Goal: Book appointment/travel/reservation

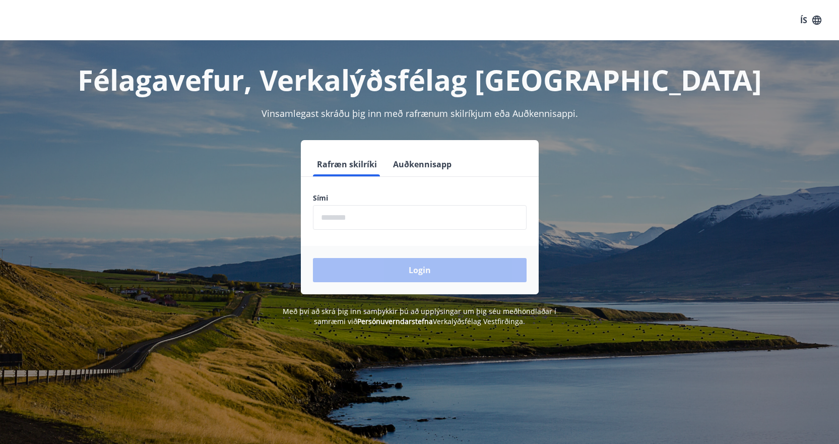
click at [411, 222] on input "phone" at bounding box center [420, 217] width 214 height 25
type input "********"
click at [313, 258] on button "Login" at bounding box center [420, 270] width 214 height 24
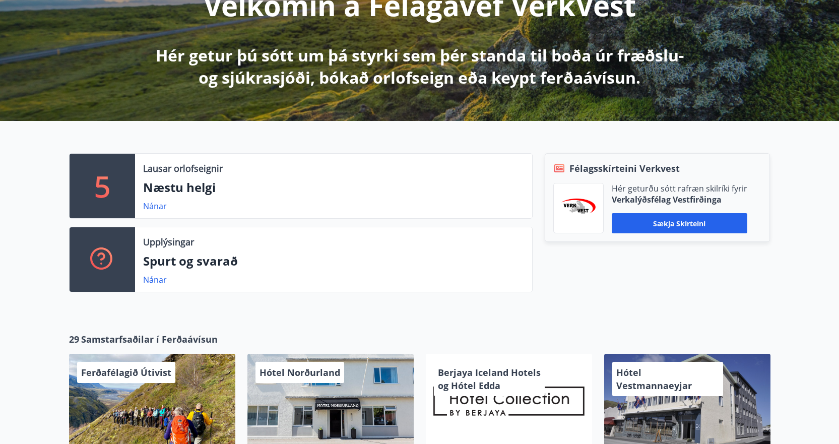
scroll to position [252, 0]
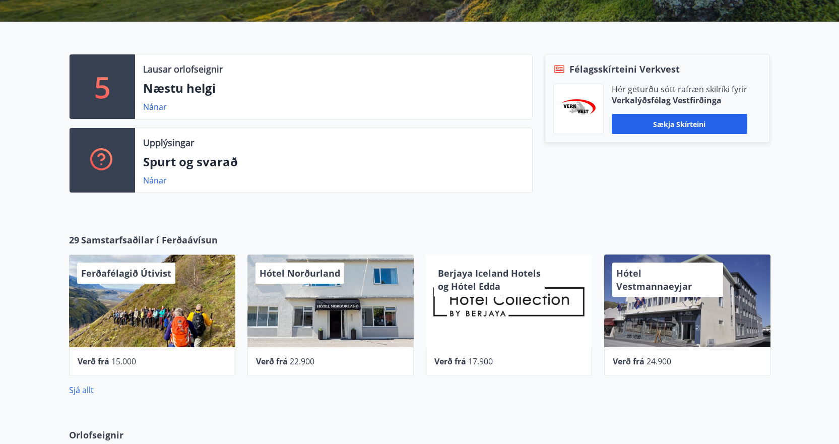
click at [207, 82] on p "Næstu helgi" at bounding box center [333, 88] width 381 height 17
click at [158, 106] on link "Nánar" at bounding box center [155, 106] width 24 height 11
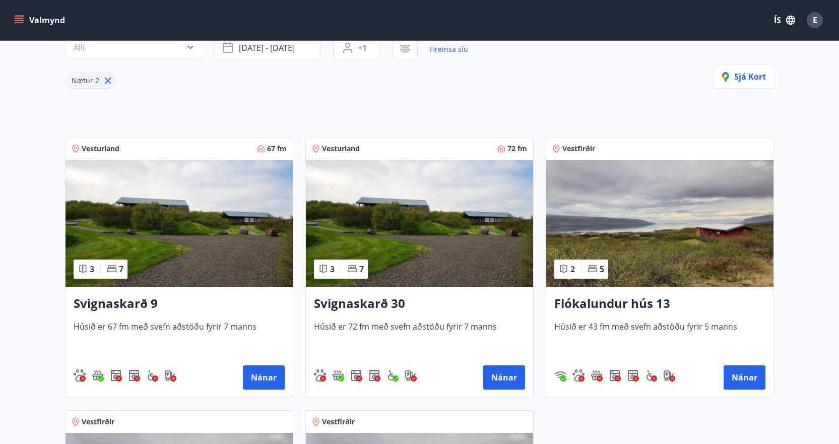
scroll to position [101, 0]
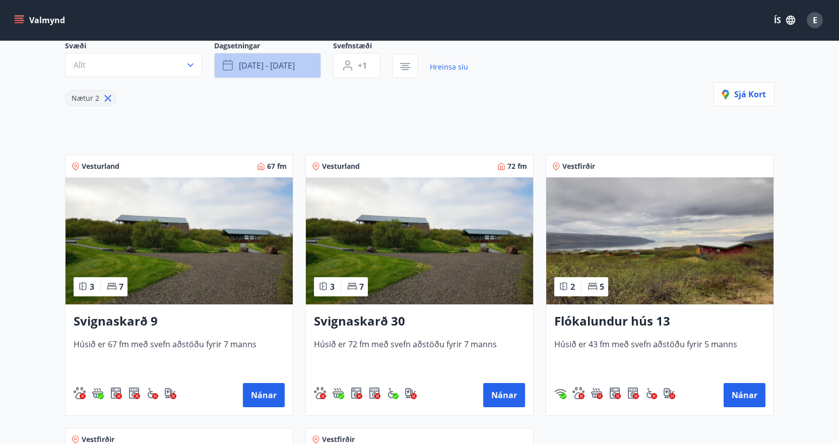
click at [290, 62] on span "[DATE] - [DATE]" at bounding box center [267, 65] width 56 height 11
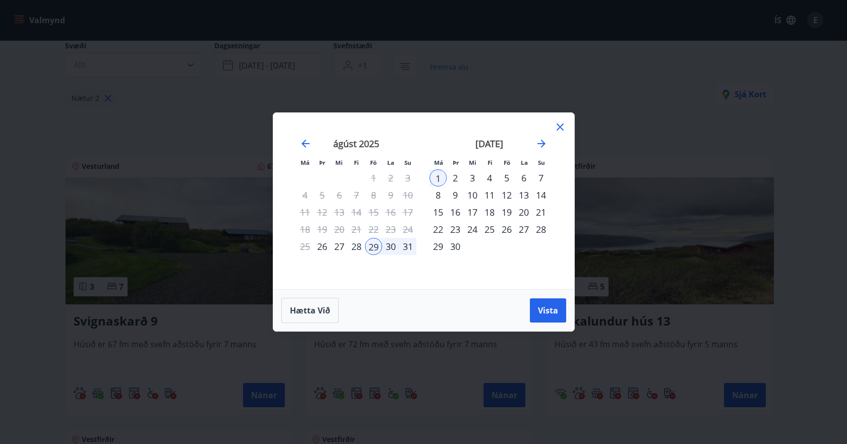
click at [491, 177] on div "4" at bounding box center [489, 177] width 17 height 17
click at [539, 176] on div "7" at bounding box center [540, 177] width 17 height 17
click at [551, 311] on span "Vista" at bounding box center [548, 310] width 20 height 11
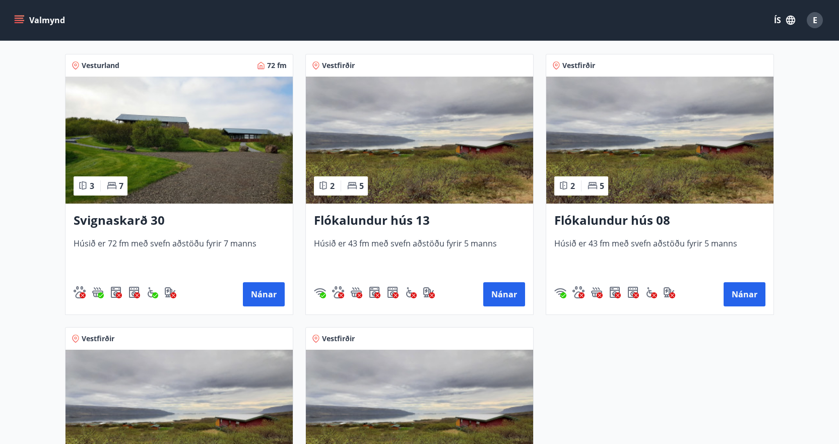
click at [205, 142] on img at bounding box center [179, 140] width 227 height 127
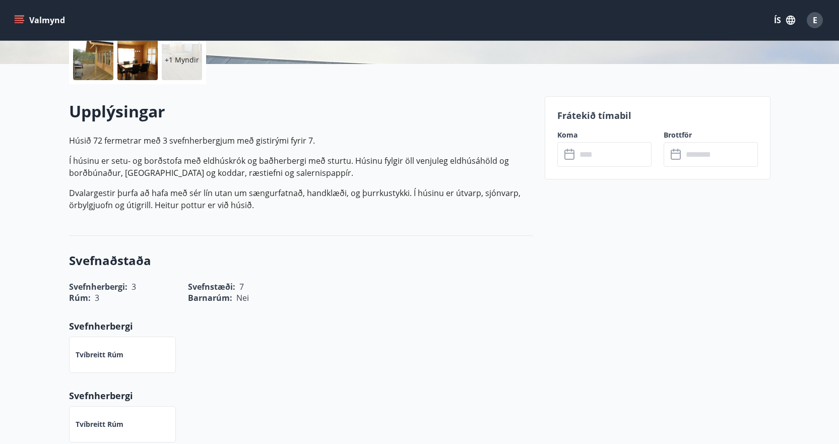
scroll to position [252, 0]
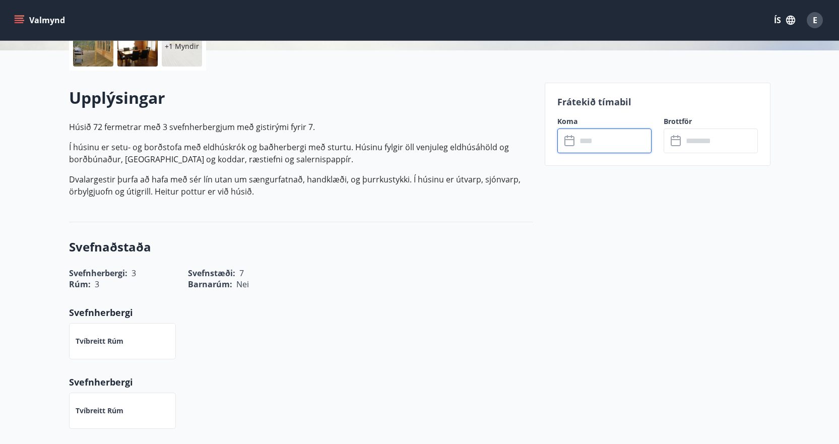
click at [620, 141] on input "text" at bounding box center [614, 141] width 75 height 25
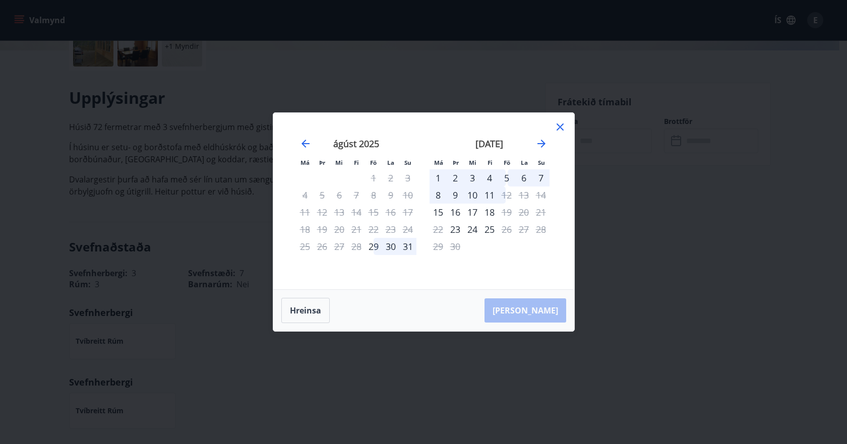
click at [491, 177] on div "4" at bounding box center [489, 177] width 17 height 17
click at [506, 176] on div "5" at bounding box center [506, 177] width 17 height 17
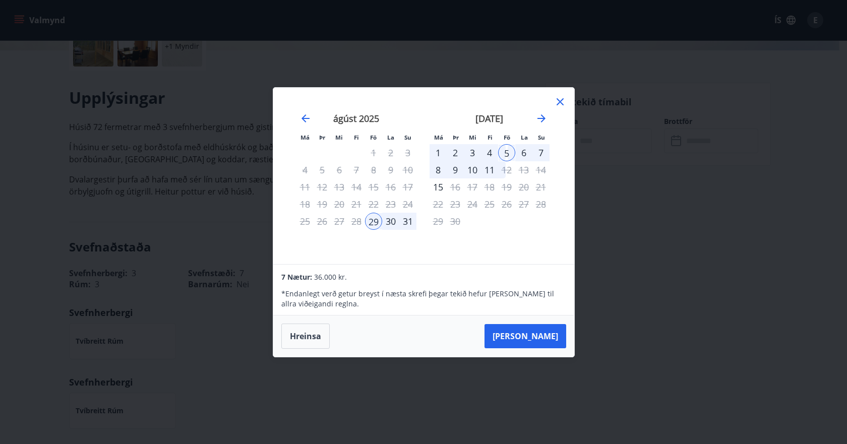
click at [510, 150] on div "5" at bounding box center [506, 152] width 17 height 17
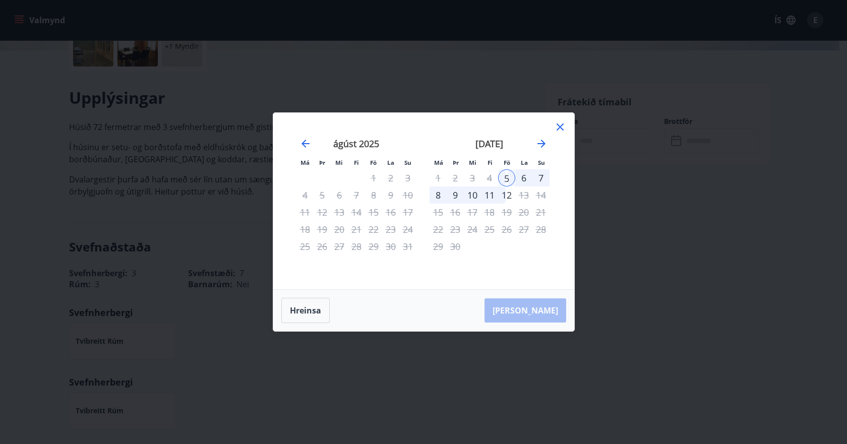
click at [485, 177] on div "4" at bounding box center [489, 177] width 17 height 17
click at [306, 306] on button "Hreinsa" at bounding box center [305, 310] width 48 height 25
click at [471, 175] on div "3" at bounding box center [472, 177] width 17 height 17
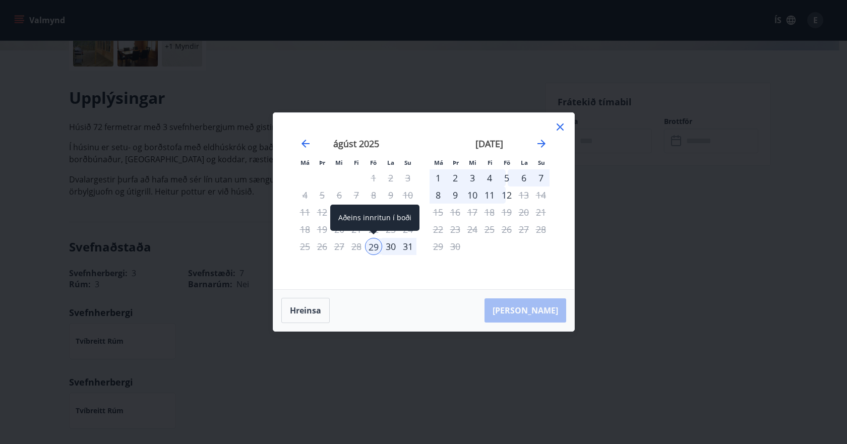
click at [369, 249] on div "29" at bounding box center [373, 246] width 17 height 17
click at [379, 243] on div "29" at bounding box center [373, 246] width 17 height 17
click at [510, 177] on div "5" at bounding box center [506, 177] width 17 height 17
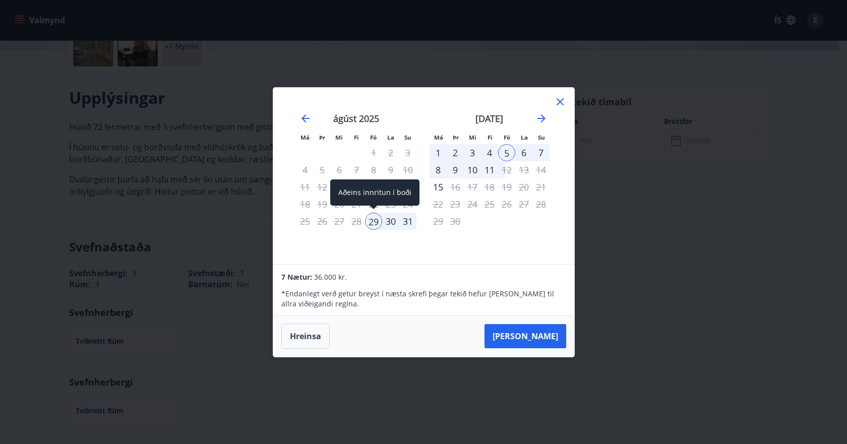
click at [376, 218] on div "29" at bounding box center [373, 221] width 17 height 17
click at [315, 331] on button "Hreinsa" at bounding box center [305, 336] width 48 height 25
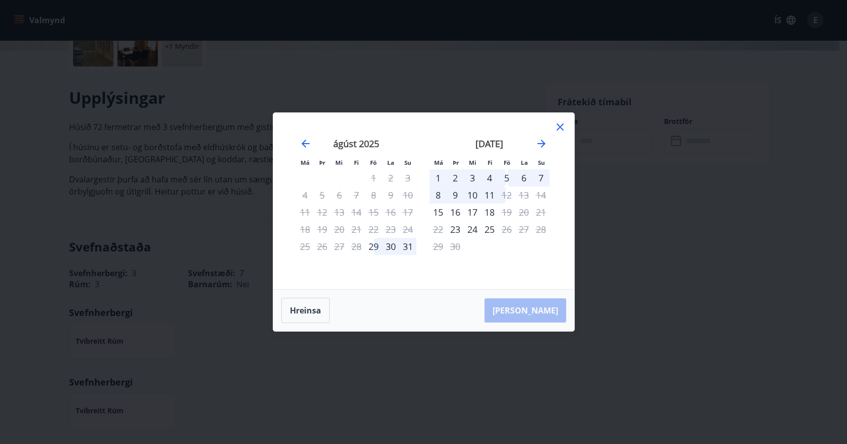
click at [506, 175] on div "5" at bounding box center [506, 177] width 17 height 17
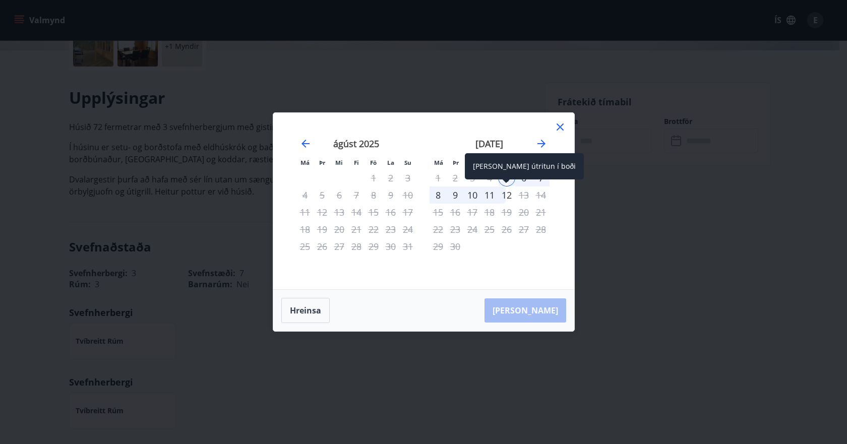
click at [508, 194] on div "12" at bounding box center [506, 194] width 17 height 17
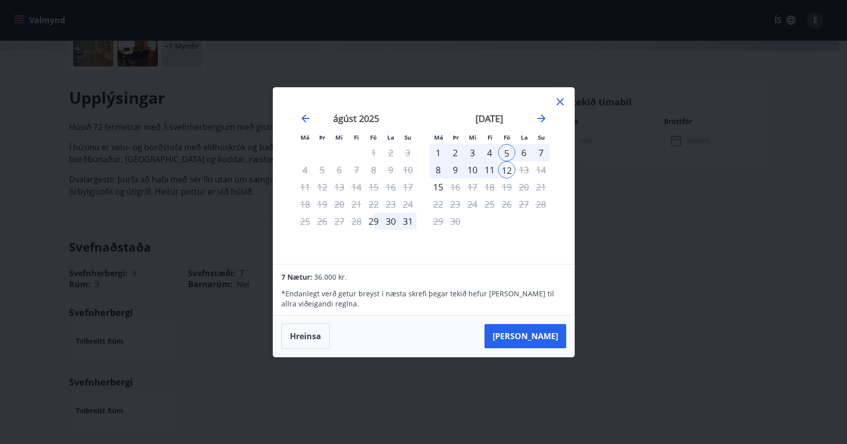
click at [454, 169] on div "9" at bounding box center [455, 169] width 17 height 17
click at [560, 100] on icon at bounding box center [560, 102] width 12 height 12
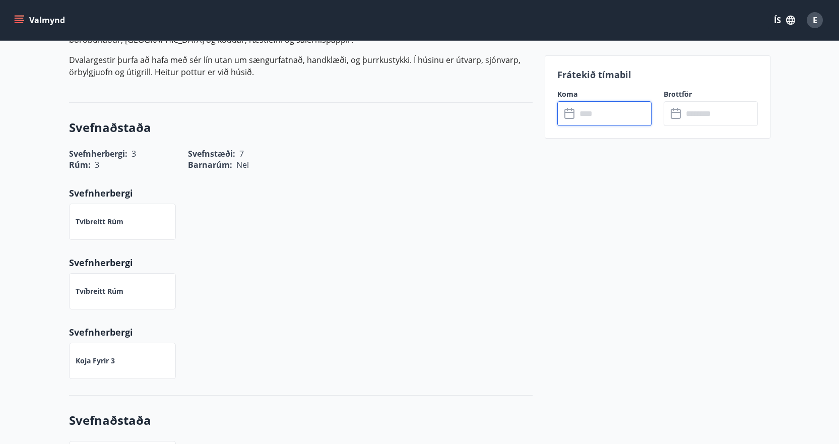
scroll to position [119, 0]
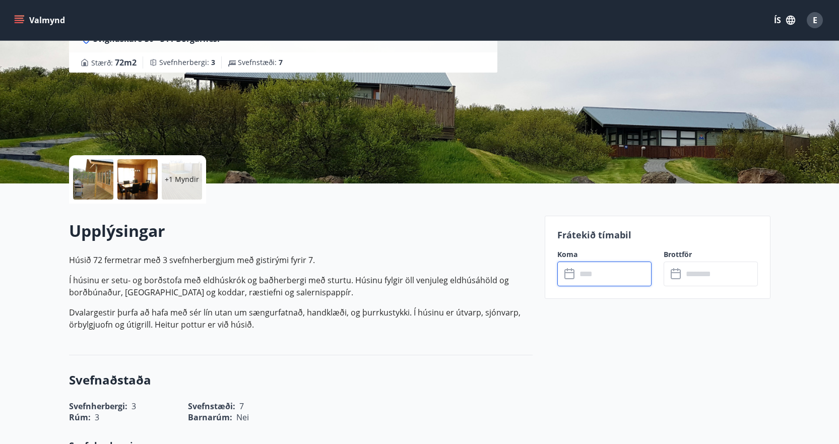
click at [90, 190] on div at bounding box center [93, 179] width 40 height 40
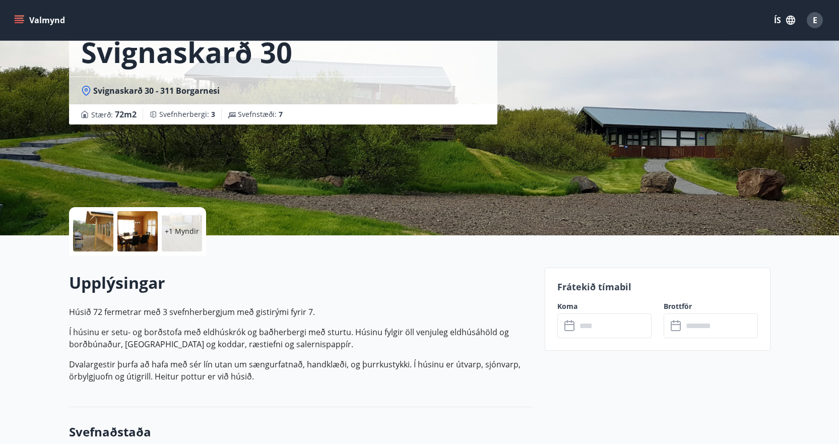
scroll to position [0, 0]
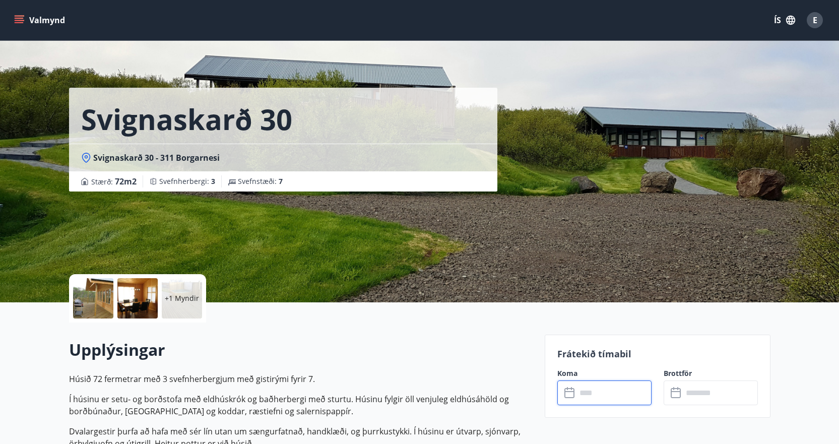
click at [577, 393] on input "text" at bounding box center [614, 393] width 75 height 25
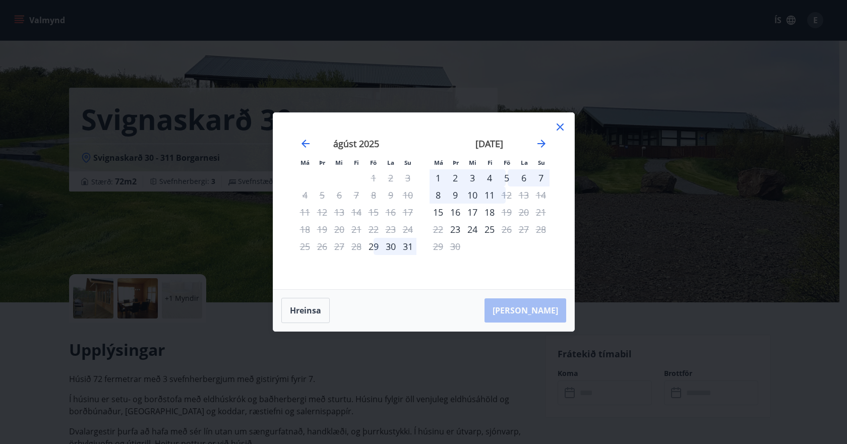
click at [505, 179] on div "5" at bounding box center [506, 177] width 17 height 17
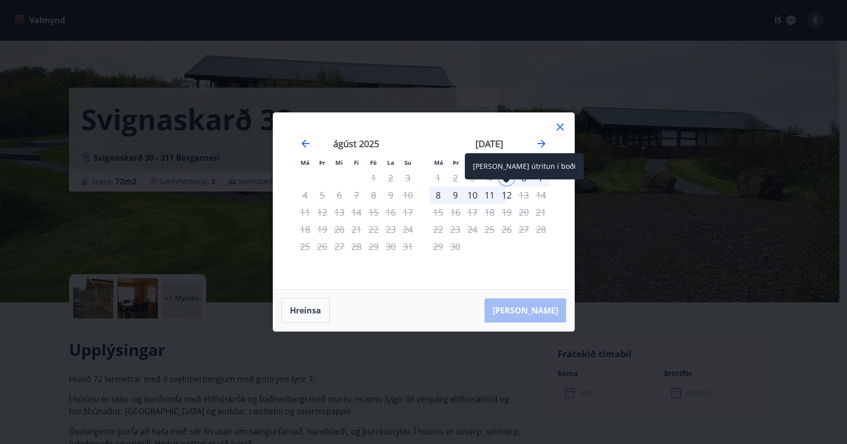
click at [505, 198] on div "12" at bounding box center [506, 194] width 17 height 17
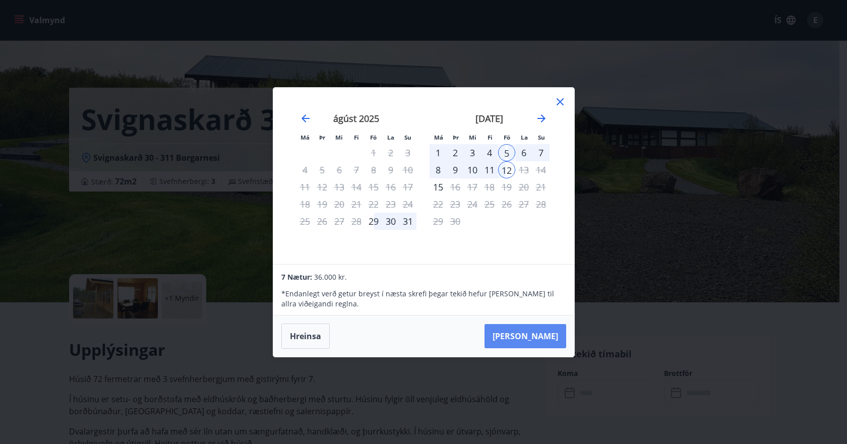
click at [534, 343] on button "[PERSON_NAME]" at bounding box center [525, 336] width 82 height 24
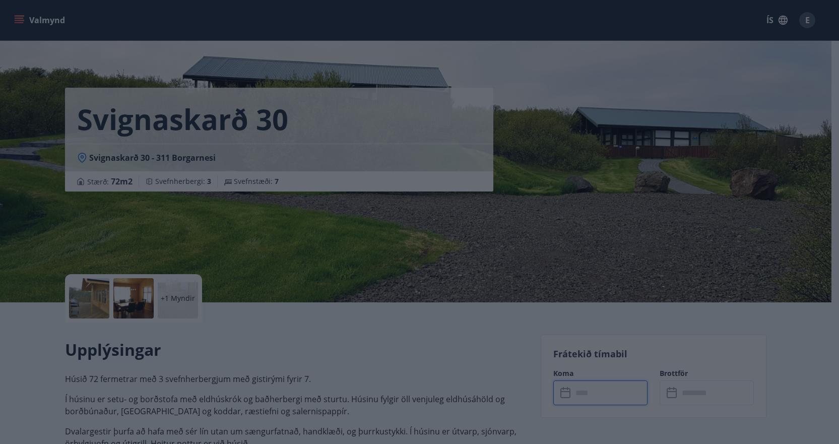
type input "******"
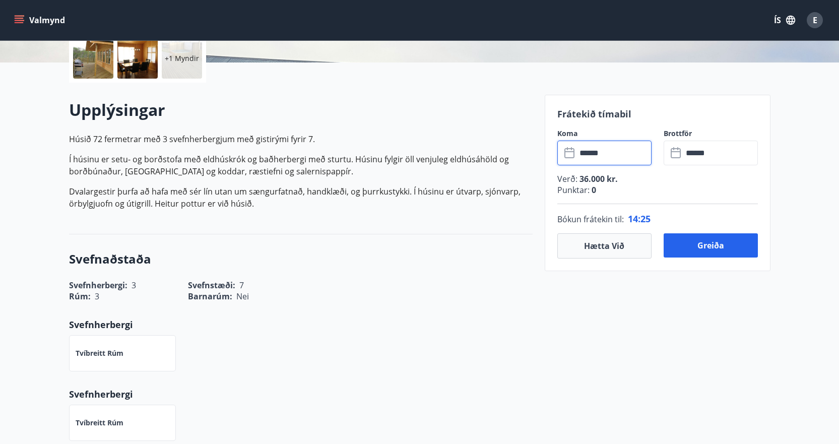
scroll to position [252, 0]
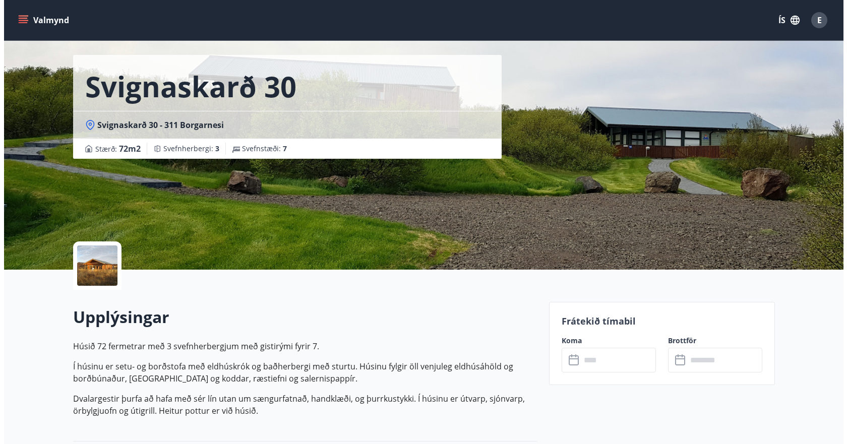
scroll to position [50, 0]
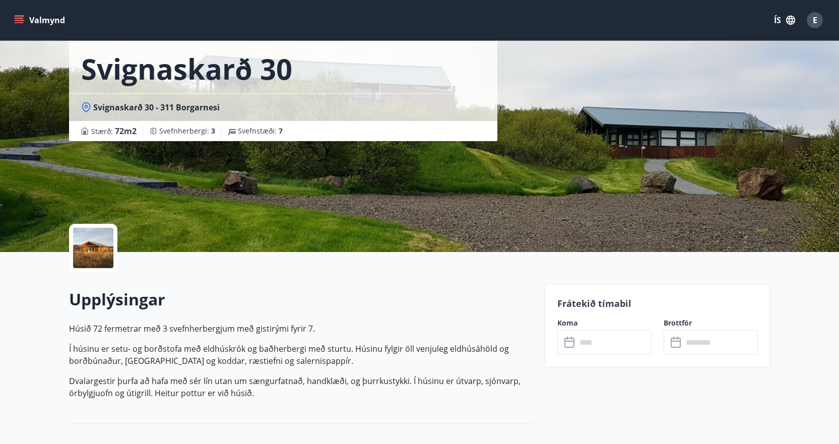
click at [599, 339] on input "text" at bounding box center [614, 342] width 75 height 25
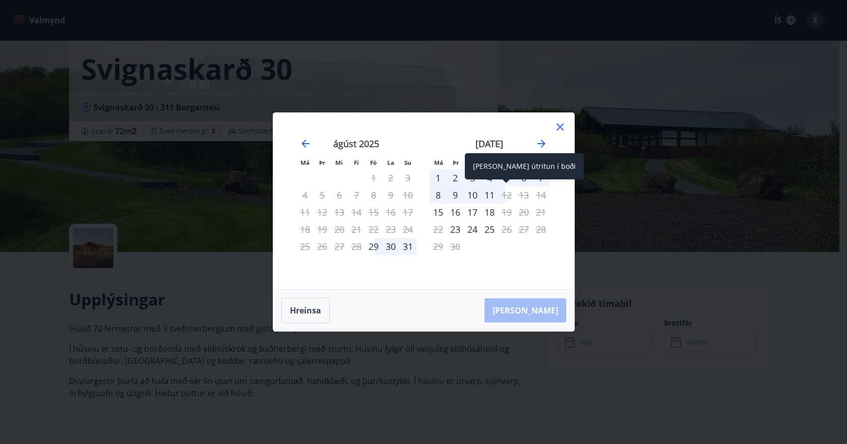
click at [509, 176] on div "[PERSON_NAME] útritun í boði" at bounding box center [524, 166] width 119 height 26
click at [506, 180] on span at bounding box center [506, 181] width 7 height 5
click at [510, 175] on div "[PERSON_NAME] útritun í boði" at bounding box center [524, 166] width 119 height 26
click at [497, 175] on div "4" at bounding box center [489, 177] width 17 height 17
click at [507, 176] on div "5" at bounding box center [506, 177] width 17 height 17
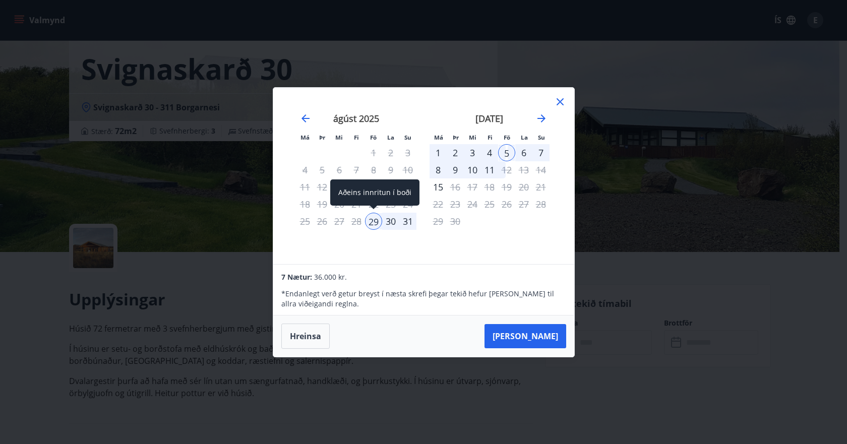
click at [373, 216] on div "29" at bounding box center [373, 221] width 17 height 17
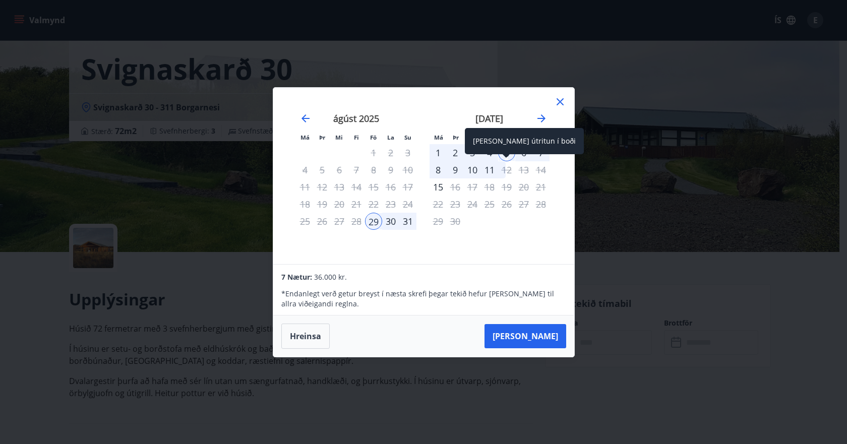
click at [506, 153] on div "[PERSON_NAME] útritun í boði" at bounding box center [524, 141] width 119 height 26
click at [508, 154] on div "[PERSON_NAME] útritun í boði" at bounding box center [524, 141] width 119 height 26
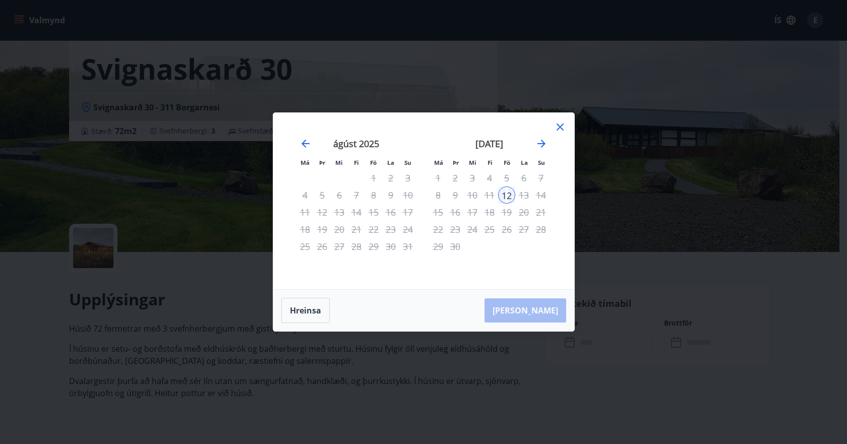
click at [558, 130] on icon at bounding box center [560, 127] width 12 height 12
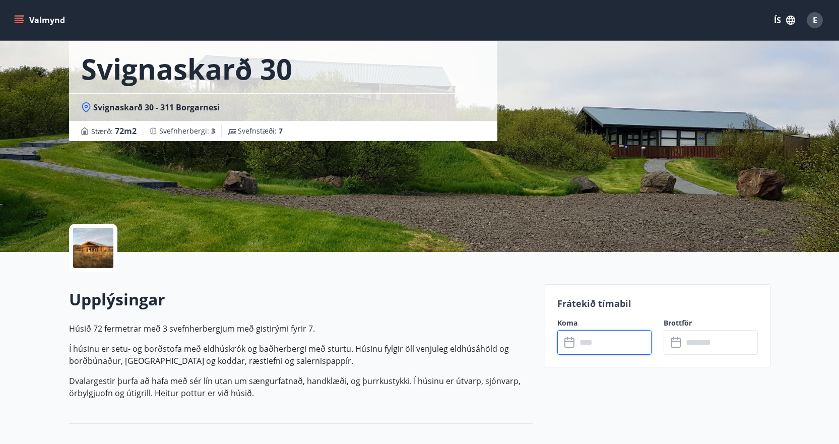
click at [588, 343] on input "text" at bounding box center [614, 342] width 75 height 25
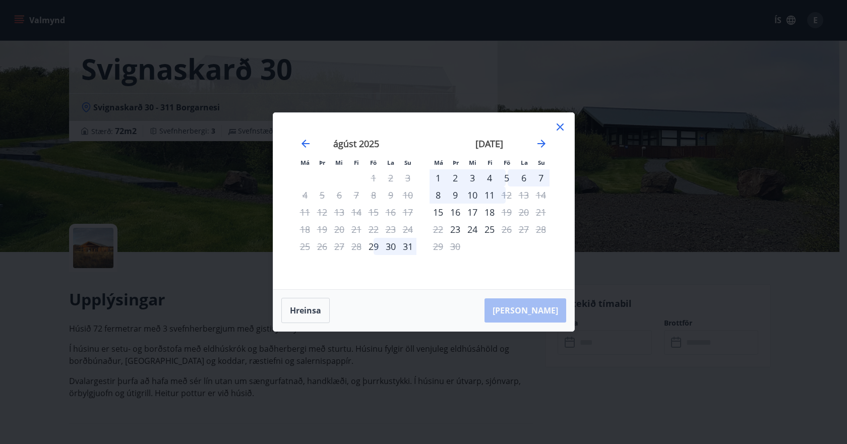
click at [503, 176] on div "5" at bounding box center [506, 177] width 17 height 17
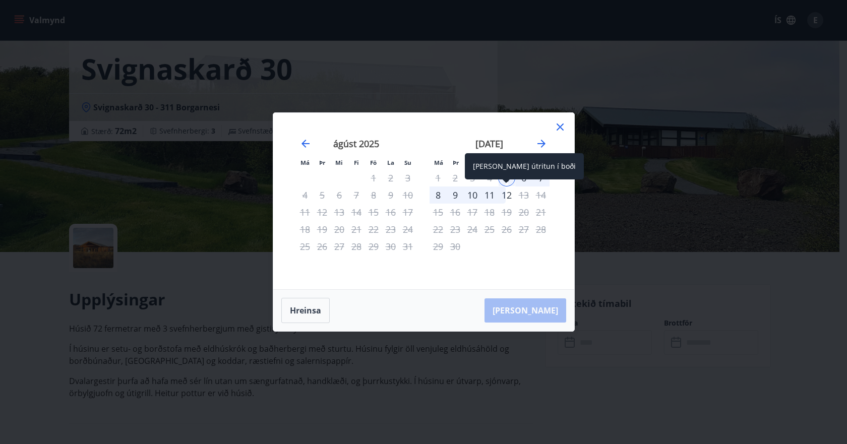
click at [505, 197] on div "12" at bounding box center [506, 194] width 17 height 17
